Goal: Find specific page/section: Find specific page/section

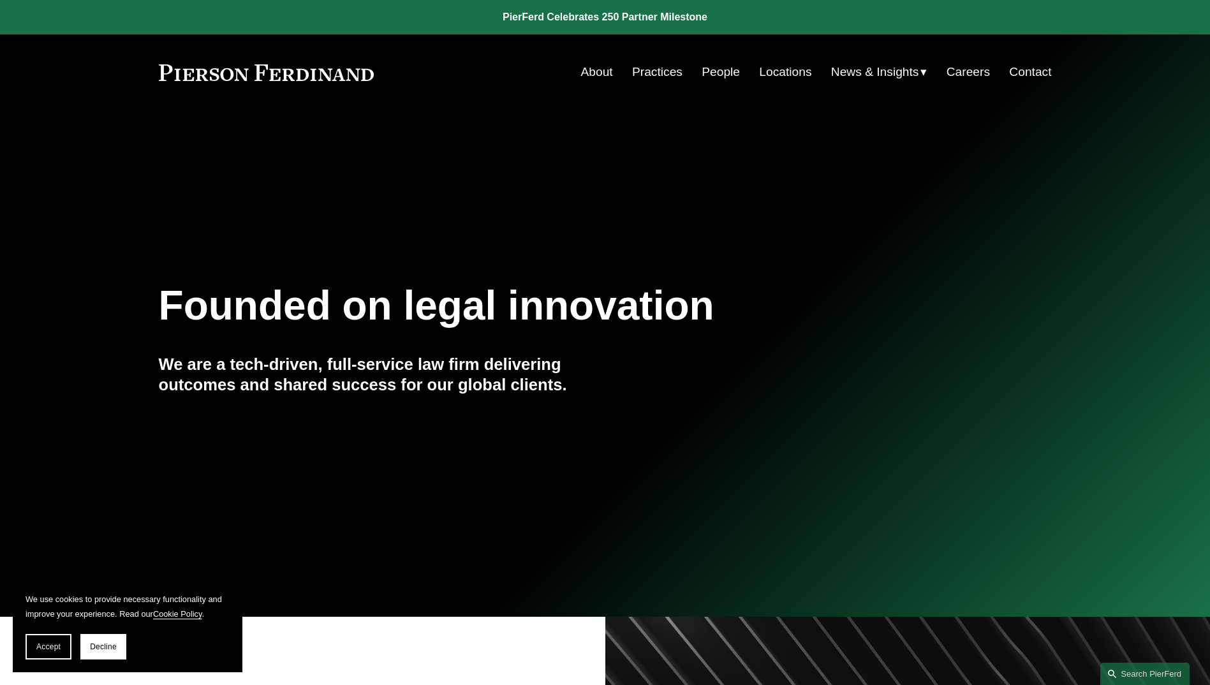
click at [712, 72] on link "People" at bounding box center [721, 72] width 38 height 24
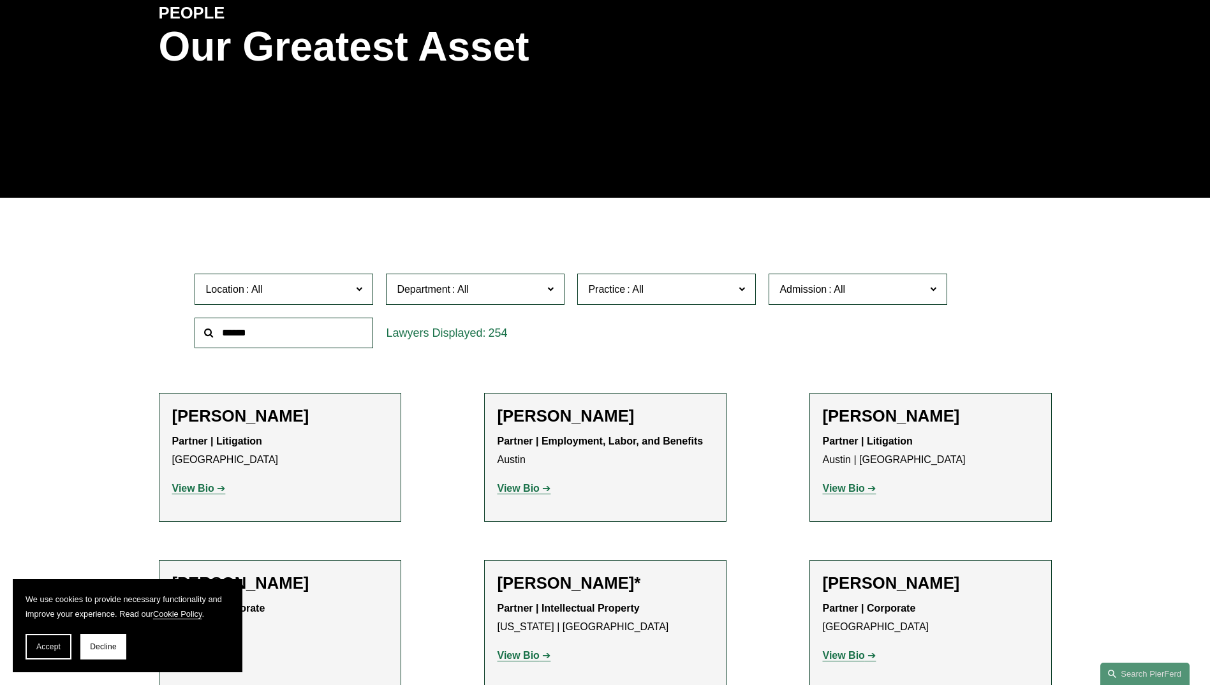
scroll to position [191, 0]
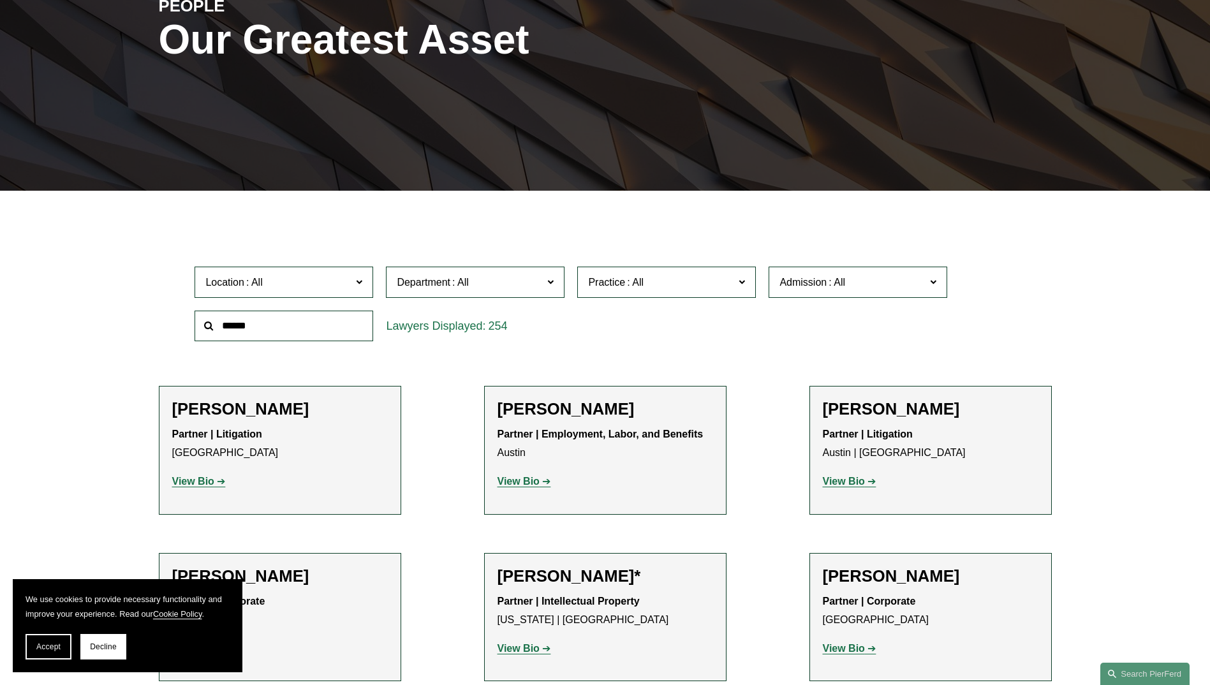
click at [298, 332] on input "text" at bounding box center [284, 326] width 179 height 31
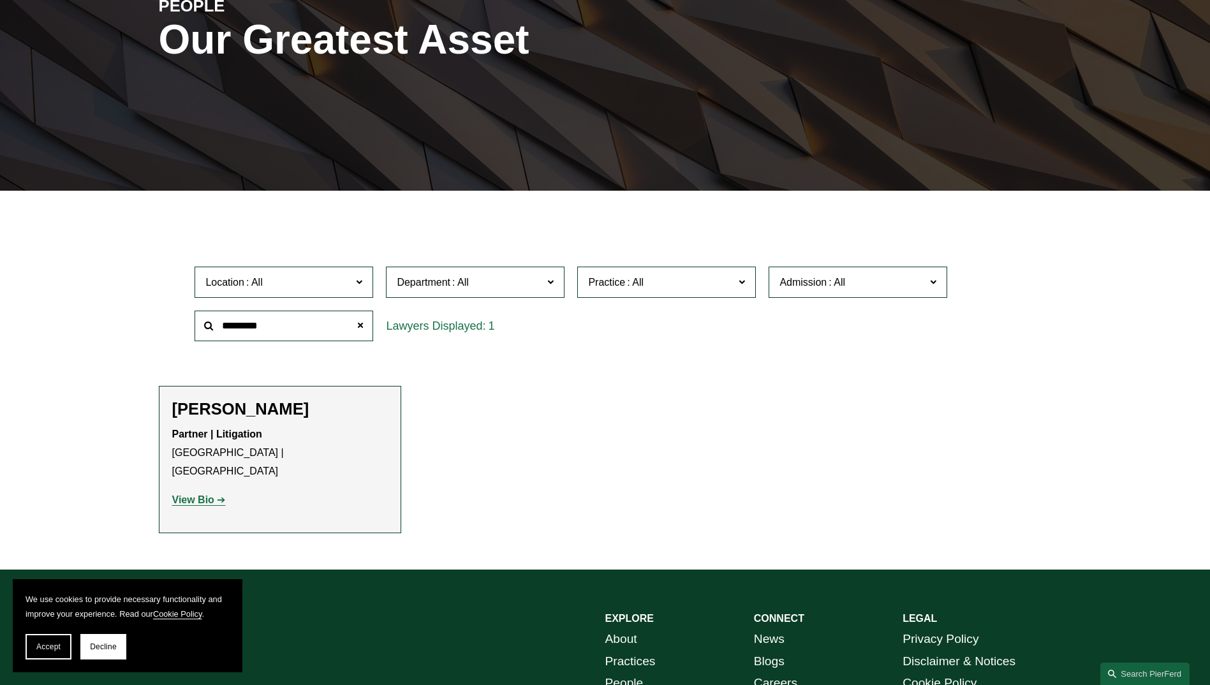
type input "*********"
click at [207, 494] on strong "View Bio" at bounding box center [193, 499] width 42 height 11
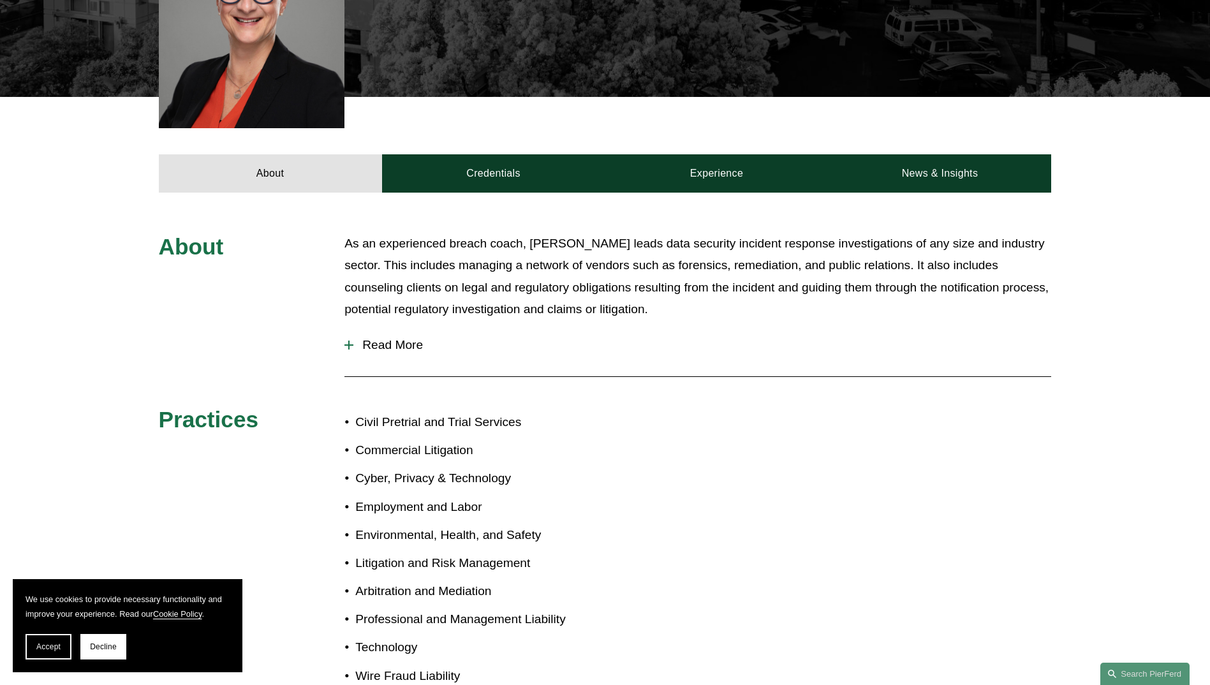
scroll to position [446, 0]
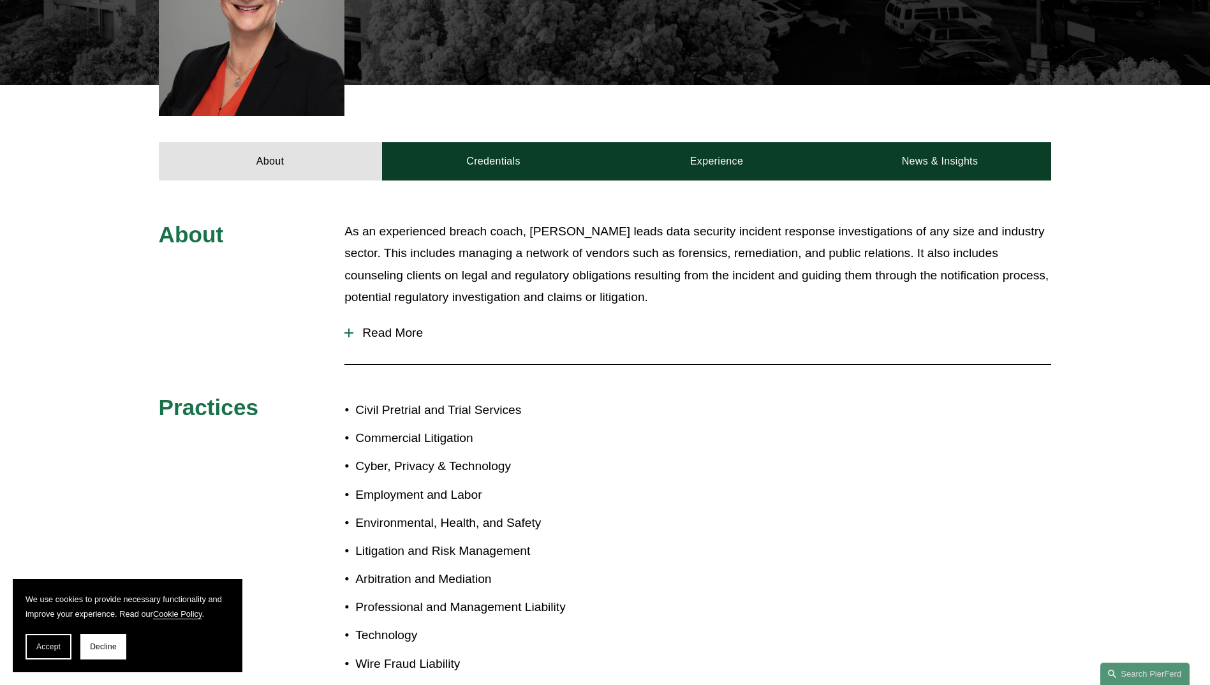
click at [397, 326] on span "Read More" at bounding box center [702, 333] width 698 height 14
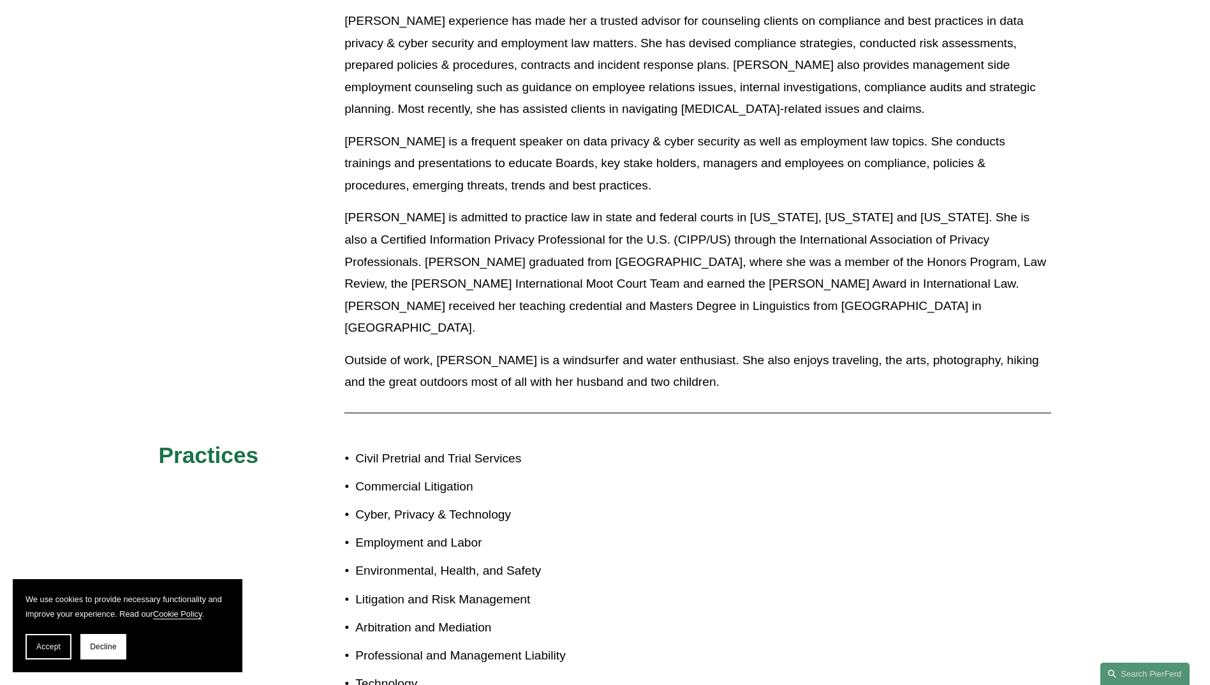
scroll to position [702, 0]
